Goal: Download file/media

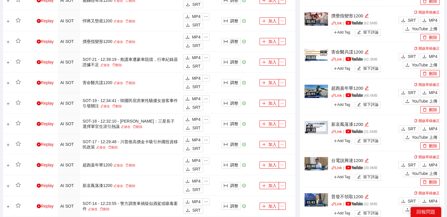
scroll to position [441, 0]
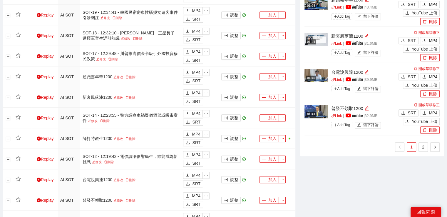
click at [428, 147] on ul "1 2" at bounding box center [372, 146] width 135 height 9
click at [427, 146] on link "2" at bounding box center [423, 147] width 9 height 9
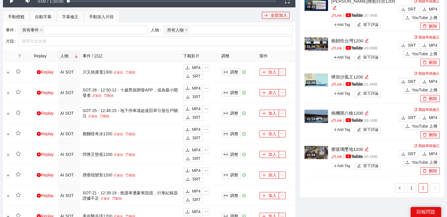
scroll to position [265, 0]
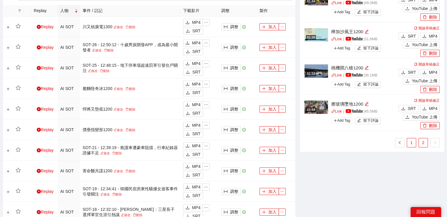
click at [411, 141] on link "1" at bounding box center [411, 142] width 9 height 9
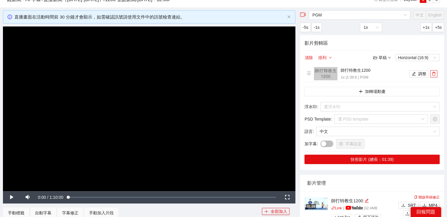
scroll to position [0, 0]
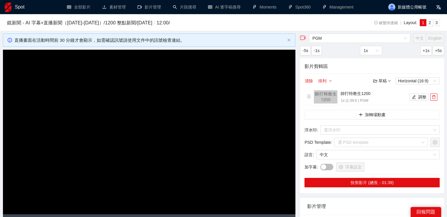
drag, startPoint x: 22, startPoint y: 9, endPoint x: 26, endPoint y: 10, distance: 4.0
click at [21, 9] on h1 "Spot" at bounding box center [20, 7] width 10 height 14
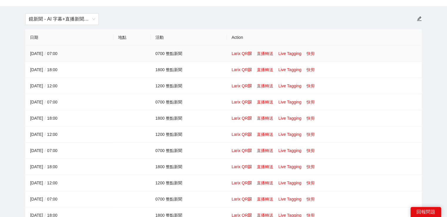
scroll to position [29, 0]
click at [311, 85] on link "快剪" at bounding box center [311, 85] width 8 height 5
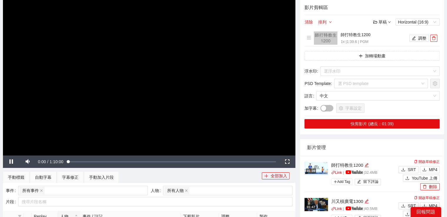
click at [219, 88] on video "Video Player" at bounding box center [149, 73] width 293 height 165
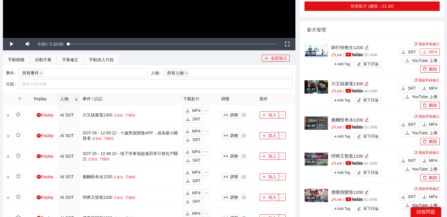
click at [432, 53] on span "MP4" at bounding box center [433, 52] width 9 height 6
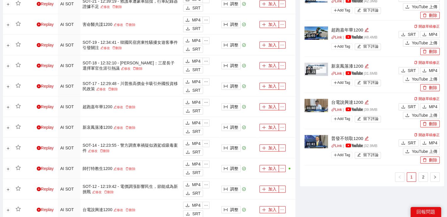
scroll to position [412, 0]
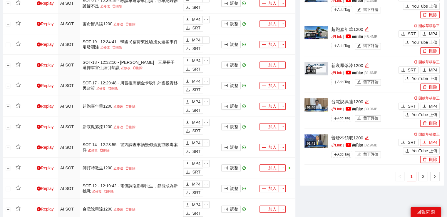
click at [434, 143] on span "MP4" at bounding box center [433, 142] width 9 height 6
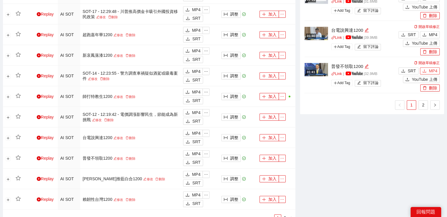
scroll to position [529, 0]
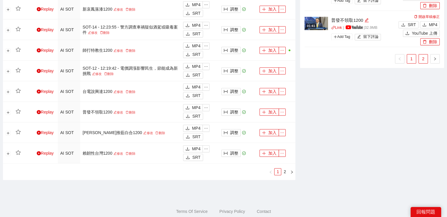
click at [422, 59] on link "2" at bounding box center [423, 58] width 9 height 9
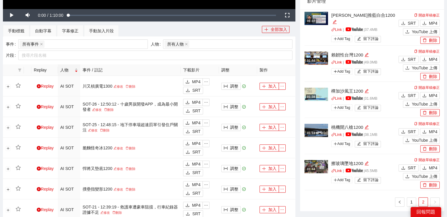
scroll to position [147, 0]
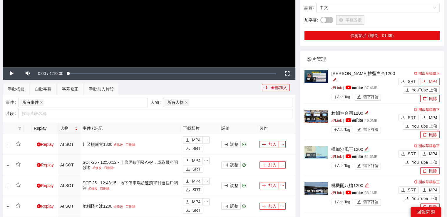
click at [439, 80] on button "MP4" at bounding box center [430, 81] width 20 height 7
